Goal: Task Accomplishment & Management: Manage account settings

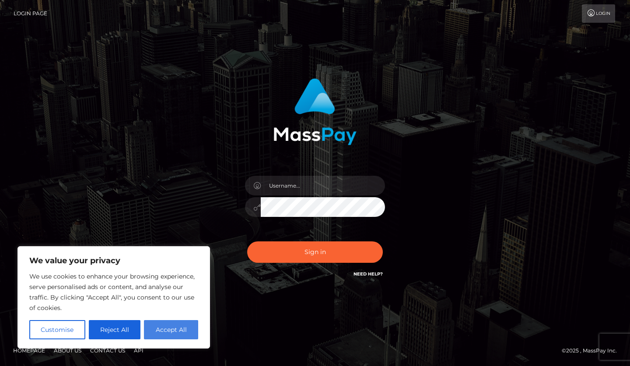
click at [179, 329] on button "Accept All" at bounding box center [171, 329] width 54 height 19
checkbox input "true"
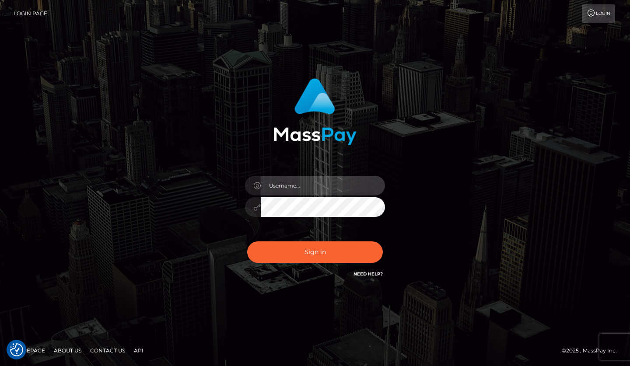
type input "[EMAIL_ADDRESS][DOMAIN_NAME]"
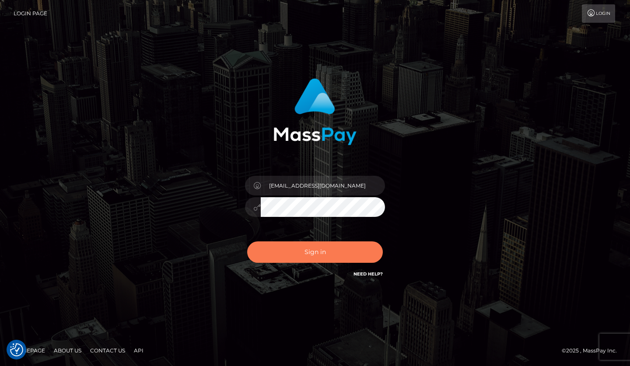
click at [312, 252] on button "Sign in" at bounding box center [315, 252] width 136 height 21
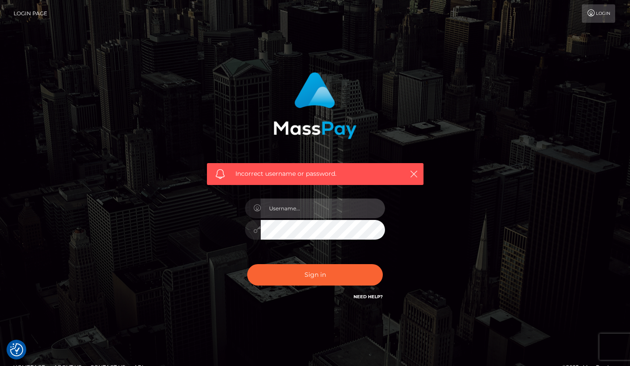
type input "bWVsYW5pZTI3MTI3MkBnbXguZGU="
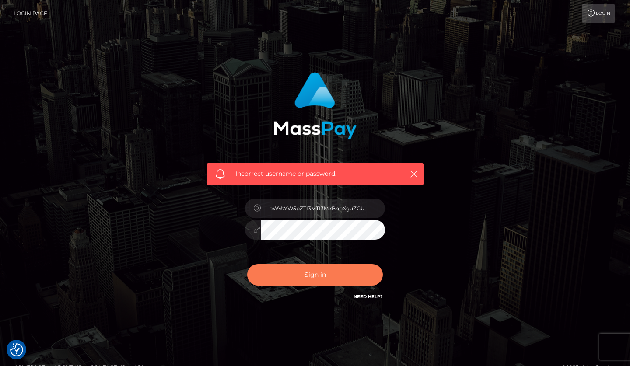
click at [318, 281] on button "Sign in" at bounding box center [315, 274] width 136 height 21
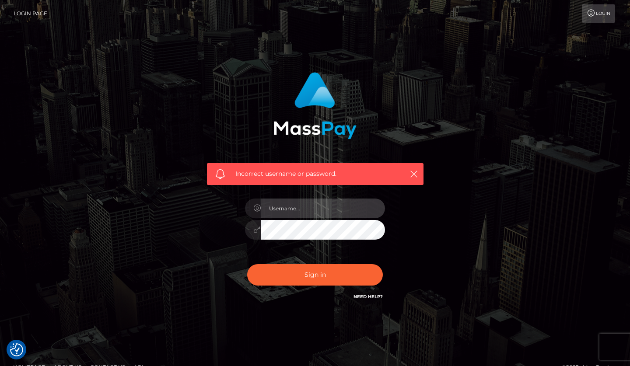
type input "[EMAIL_ADDRESS][DOMAIN_NAME]"
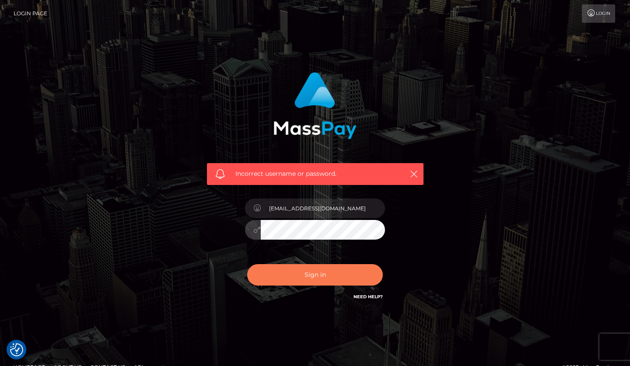
click at [317, 277] on button "Sign in" at bounding box center [315, 274] width 136 height 21
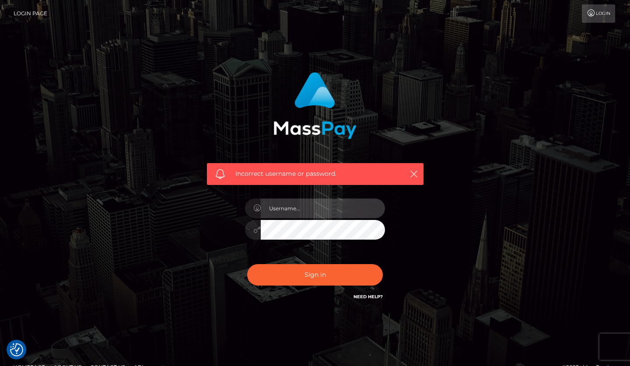
type input "[EMAIL_ADDRESS][DOMAIN_NAME]"
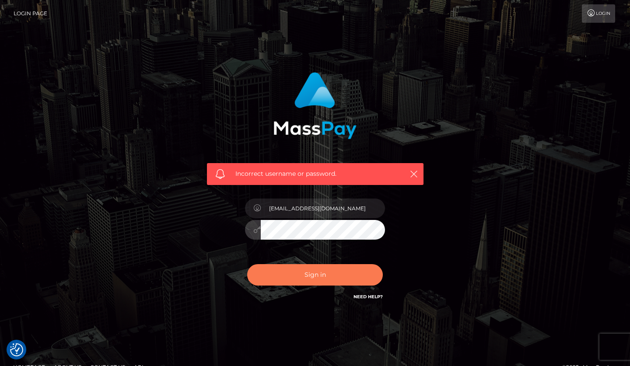
click at [355, 282] on button "Sign in" at bounding box center [315, 274] width 136 height 21
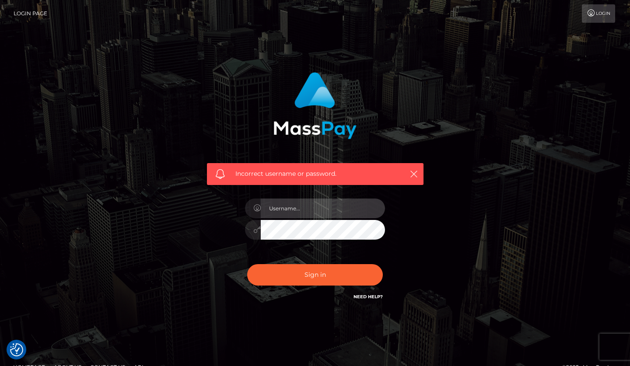
type input "[EMAIL_ADDRESS][DOMAIN_NAME]"
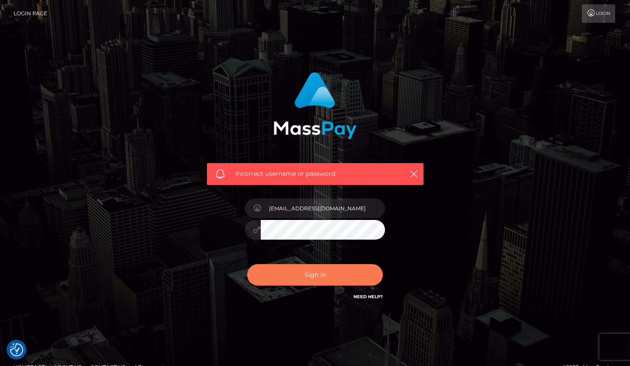
click at [333, 275] on button "Sign in" at bounding box center [315, 274] width 136 height 21
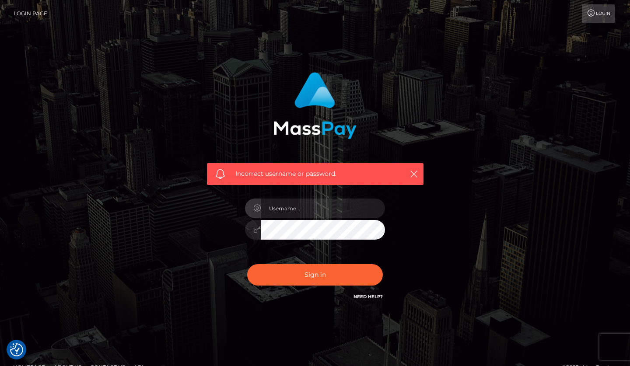
checkbox input "true"
click at [369, 298] on link "Need Help?" at bounding box center [368, 297] width 29 height 6
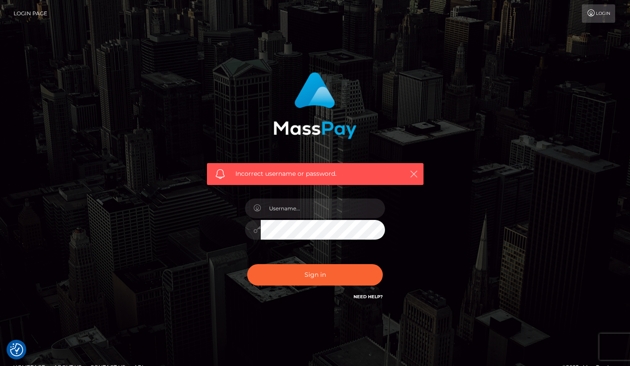
click at [414, 175] on icon "button" at bounding box center [414, 174] width 9 height 9
click at [38, 13] on link "Login Page" at bounding box center [31, 13] width 34 height 18
